Goal: Navigation & Orientation: Find specific page/section

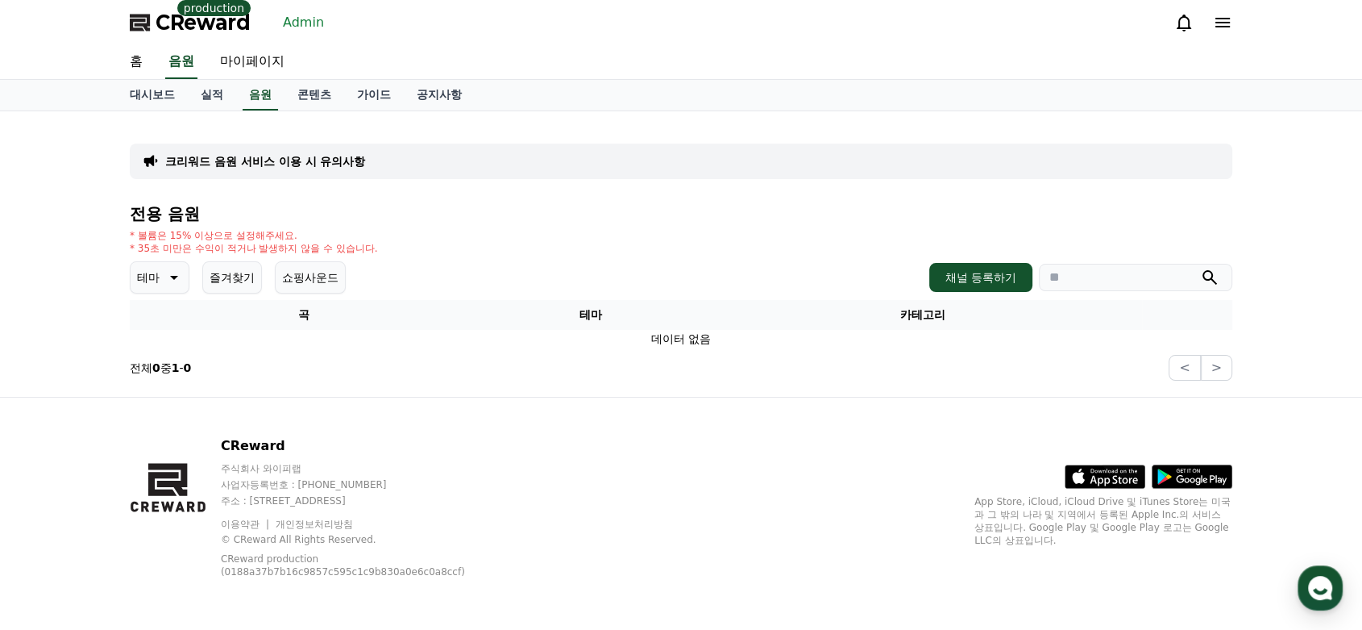
click at [301, 28] on link "Admin" at bounding box center [304, 23] width 54 height 26
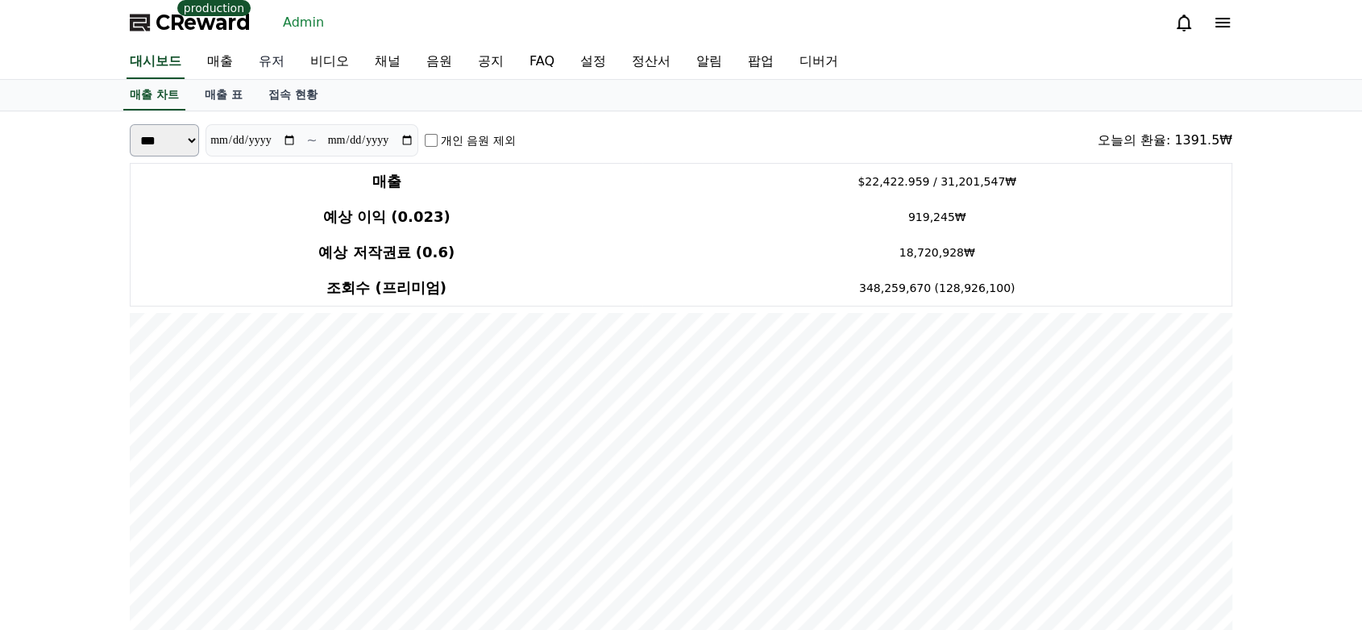
click at [281, 64] on link "유저" at bounding box center [272, 62] width 52 height 34
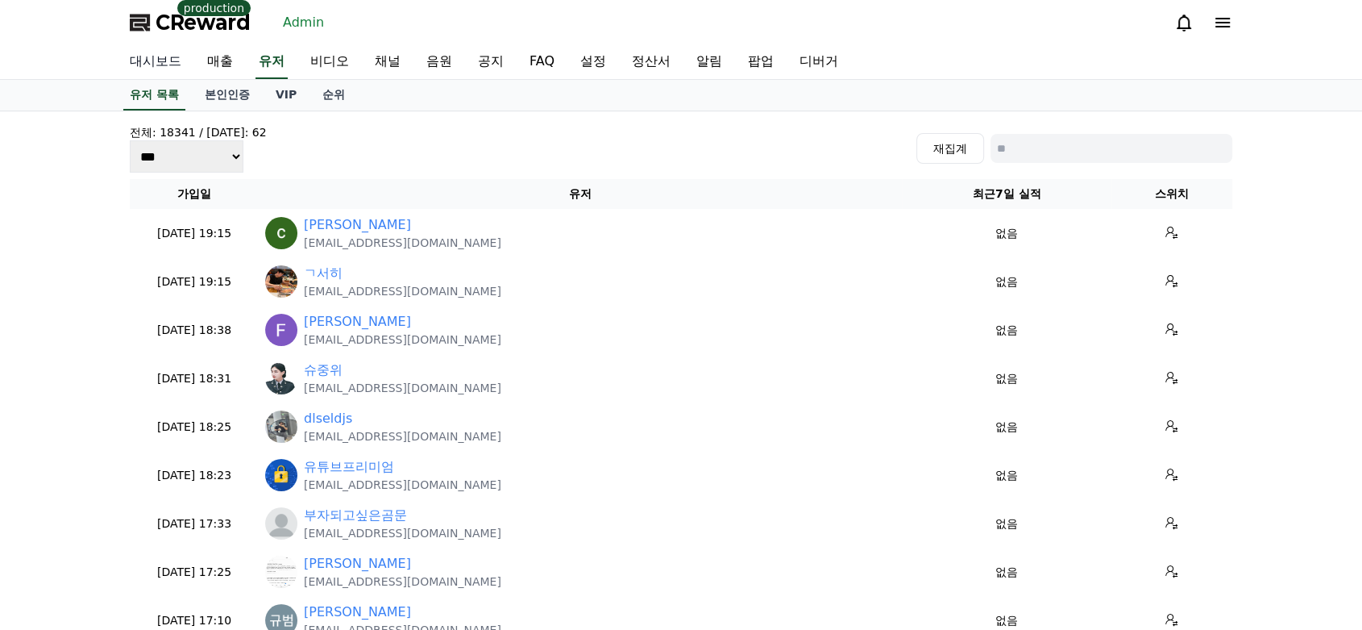
click at [147, 71] on link "대시보드" at bounding box center [155, 62] width 77 height 34
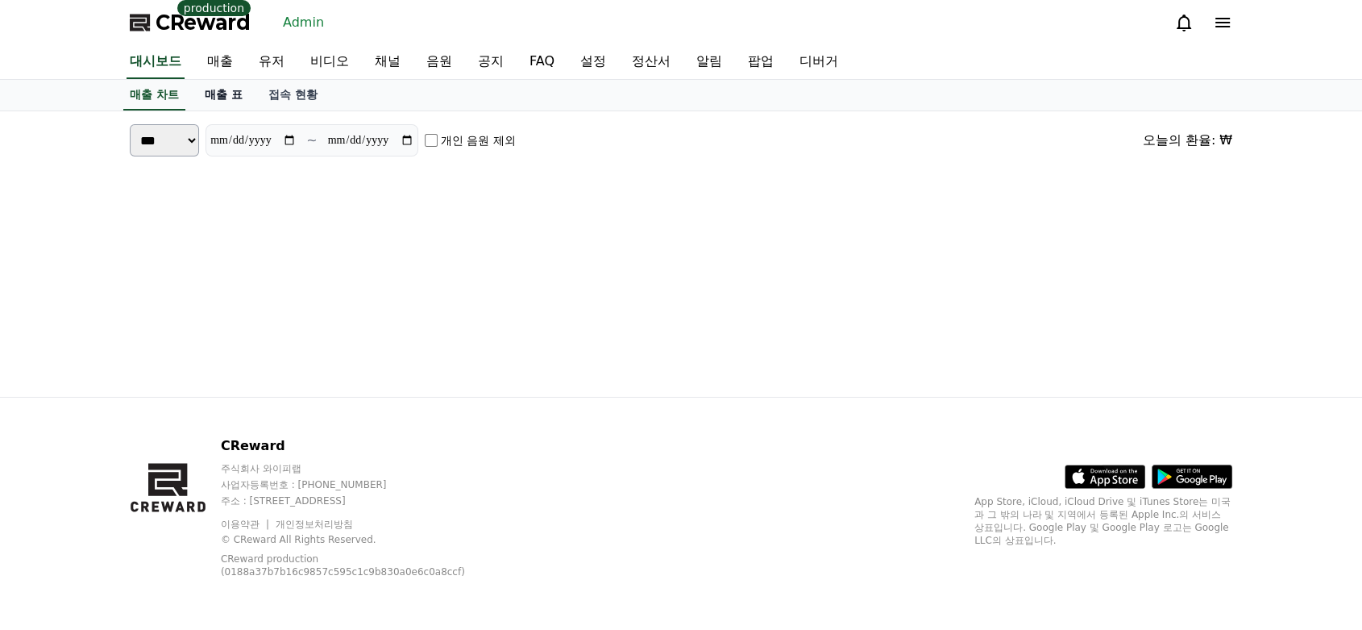
click at [220, 101] on link "매출 표" at bounding box center [224, 95] width 64 height 31
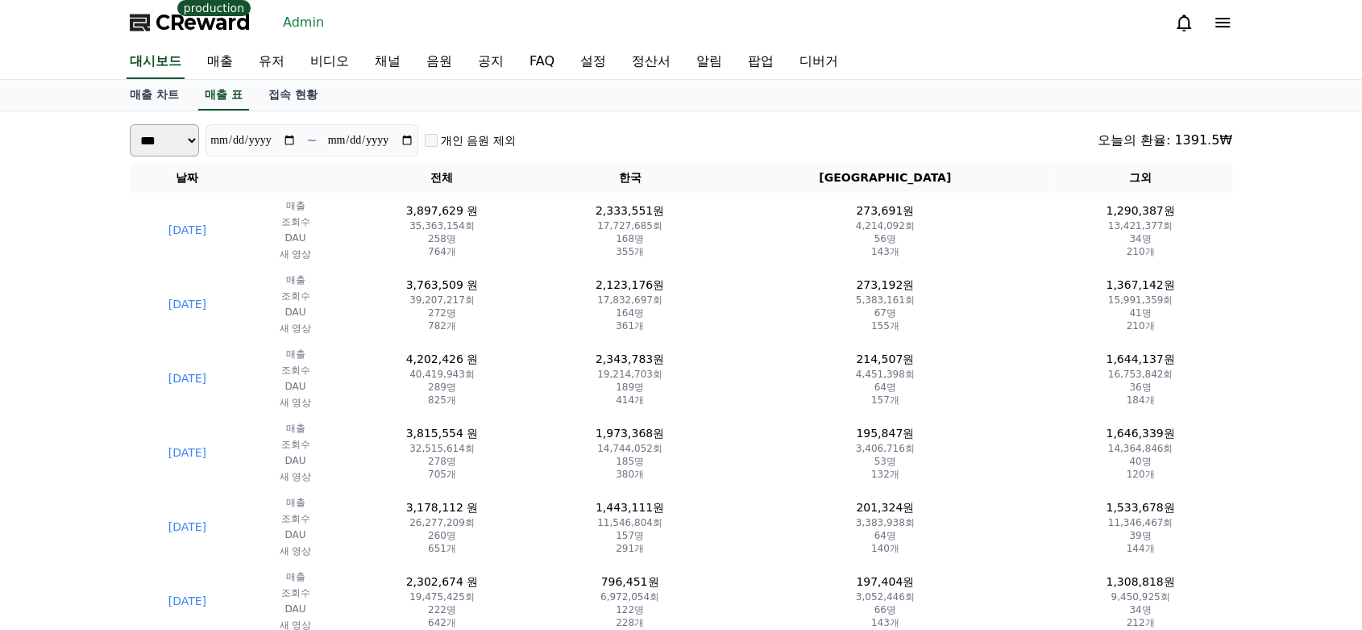
click at [632, 140] on div "**********" at bounding box center [681, 140] width 1103 height 32
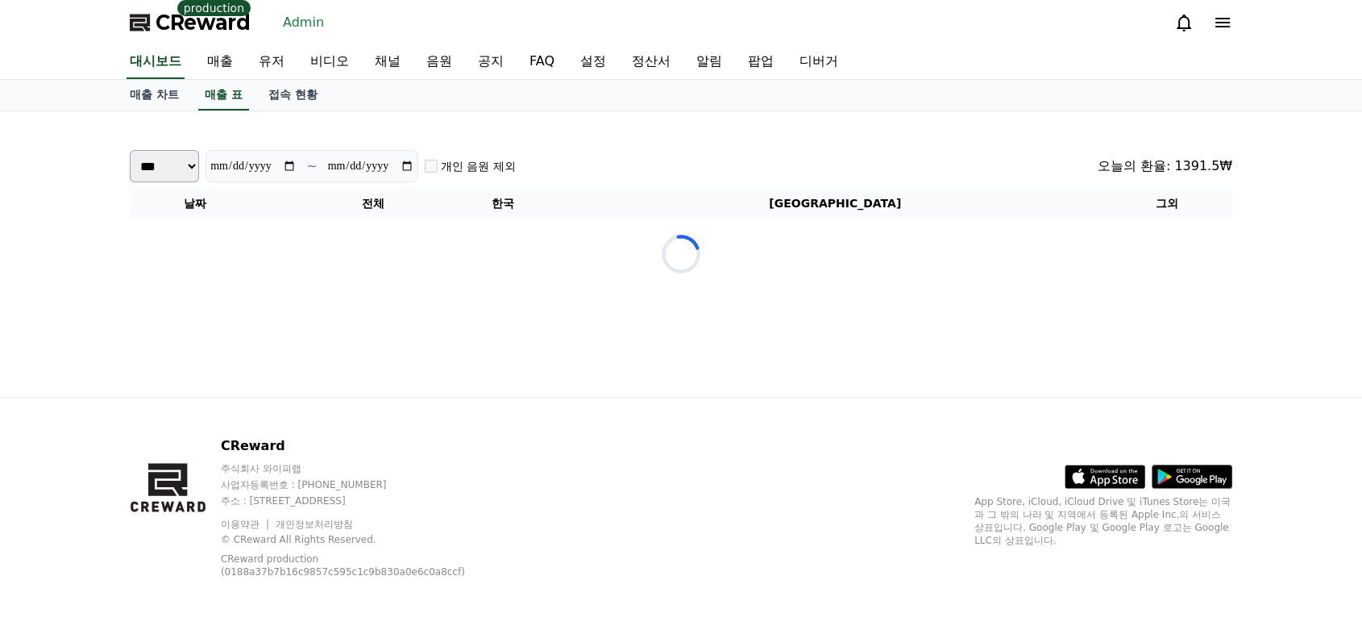
click at [632, 164] on div "Loading..." at bounding box center [681, 253] width 1129 height 285
